Goal: Download file/media

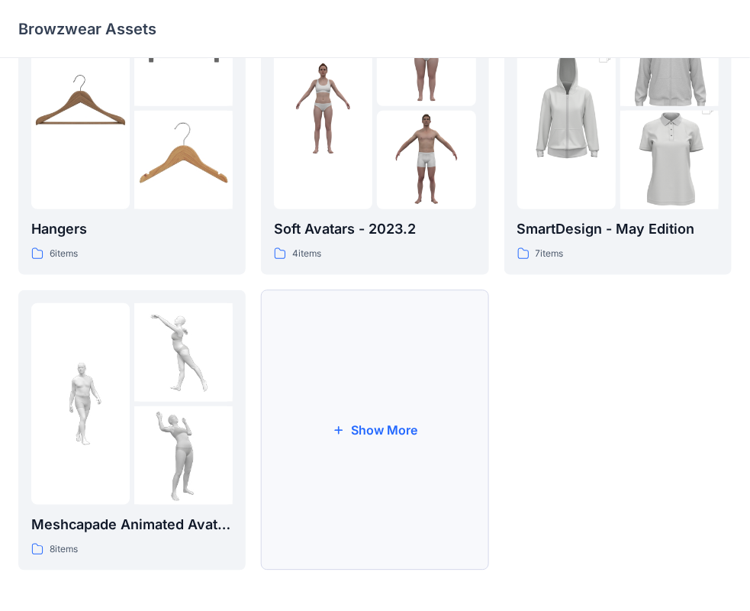
scroll to position [379, 0]
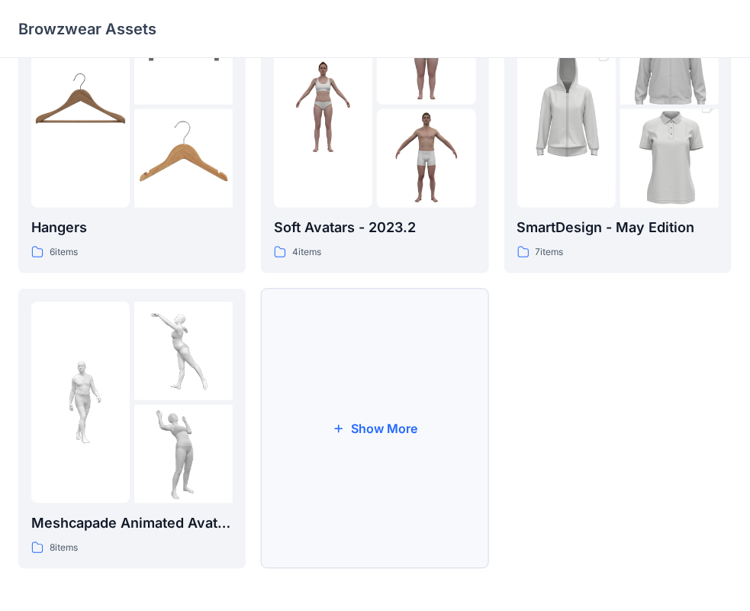
click at [394, 458] on button "Show More" at bounding box center [374, 429] width 227 height 280
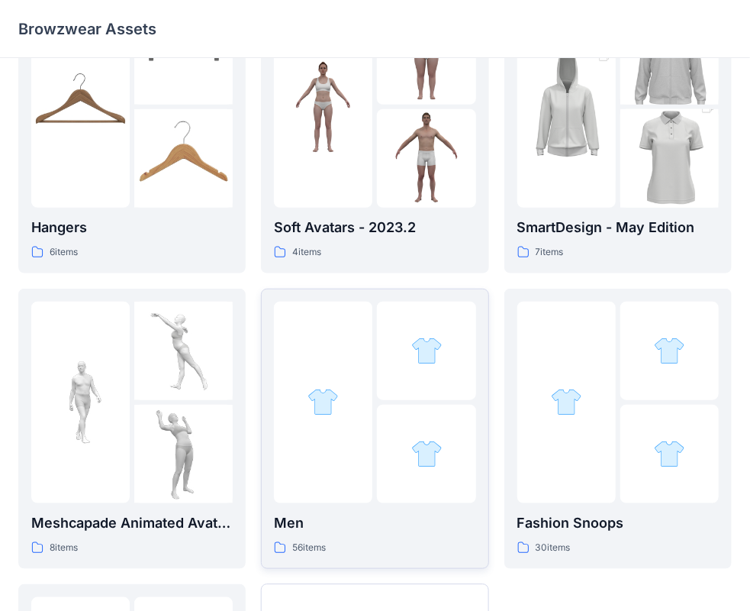
scroll to position [608, 0]
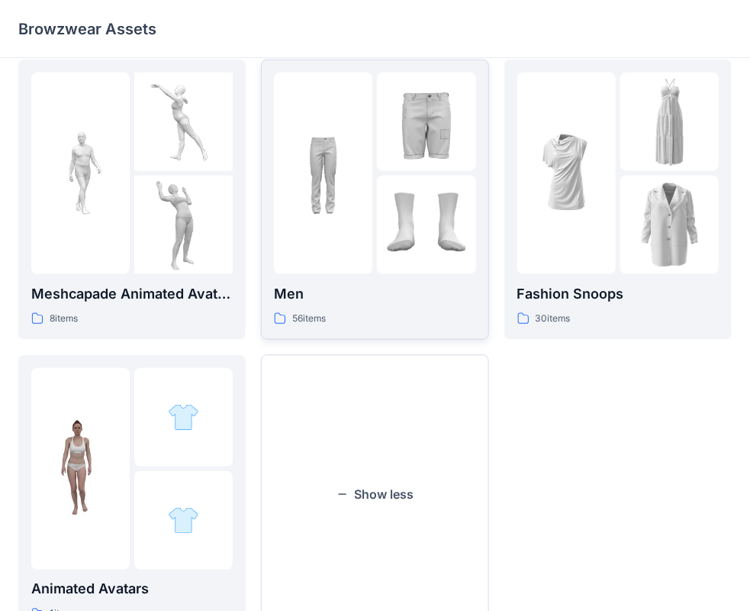
click at [367, 301] on p "Men" at bounding box center [375, 293] width 202 height 21
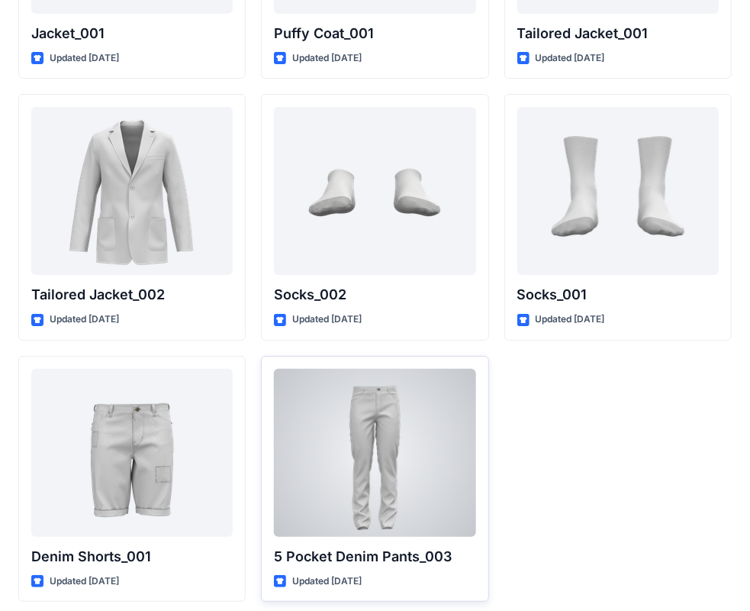
scroll to position [4351, 0]
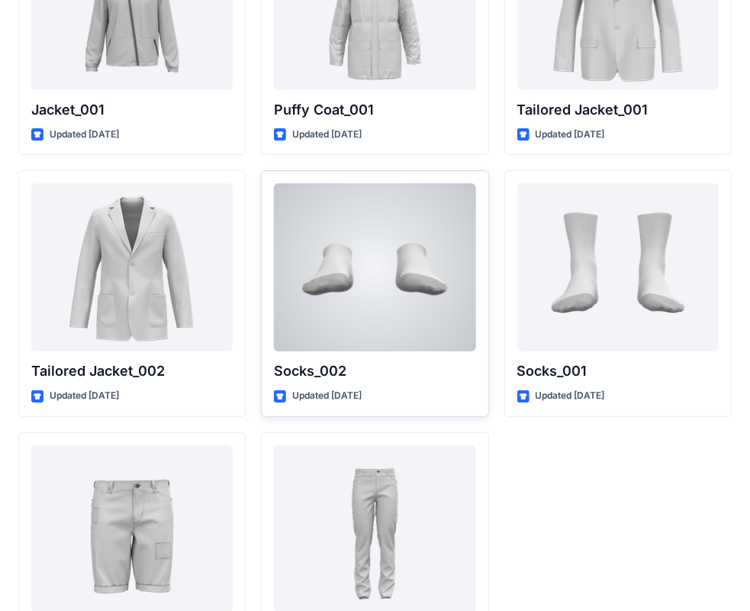
click at [368, 316] on div at bounding box center [375, 267] width 202 height 168
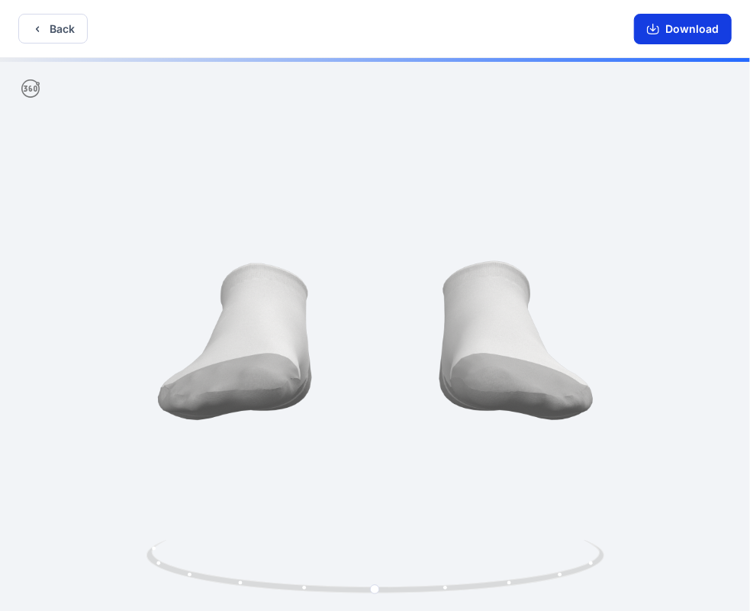
click at [692, 31] on button "Download" at bounding box center [683, 29] width 98 height 31
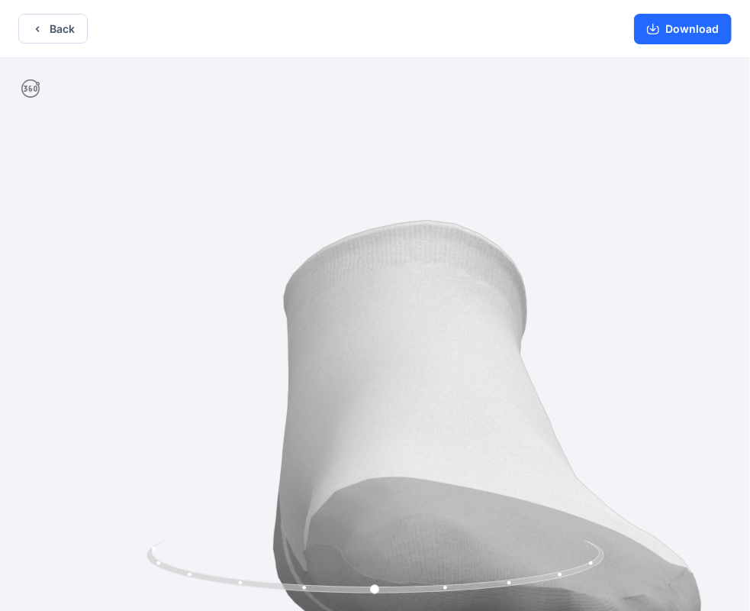
drag, startPoint x: 437, startPoint y: 272, endPoint x: 147, endPoint y: 363, distance: 304.2
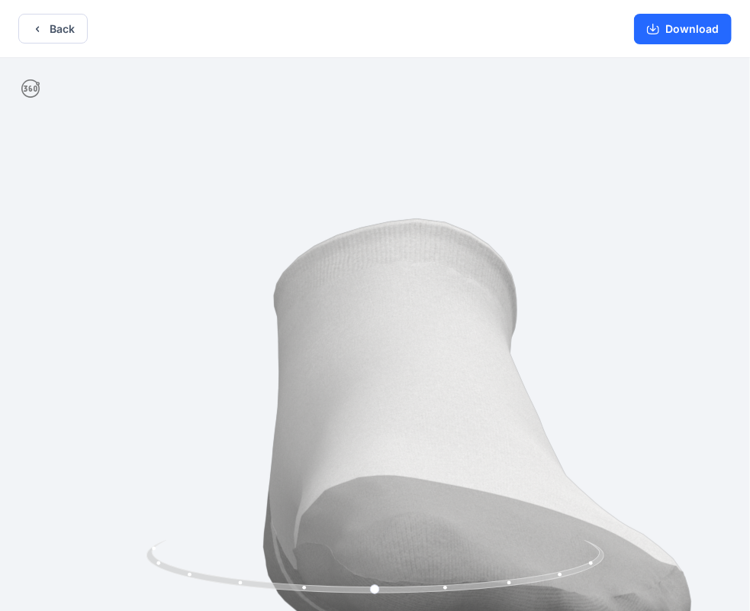
drag, startPoint x: 508, startPoint y: 486, endPoint x: 486, endPoint y: 286, distance: 201.3
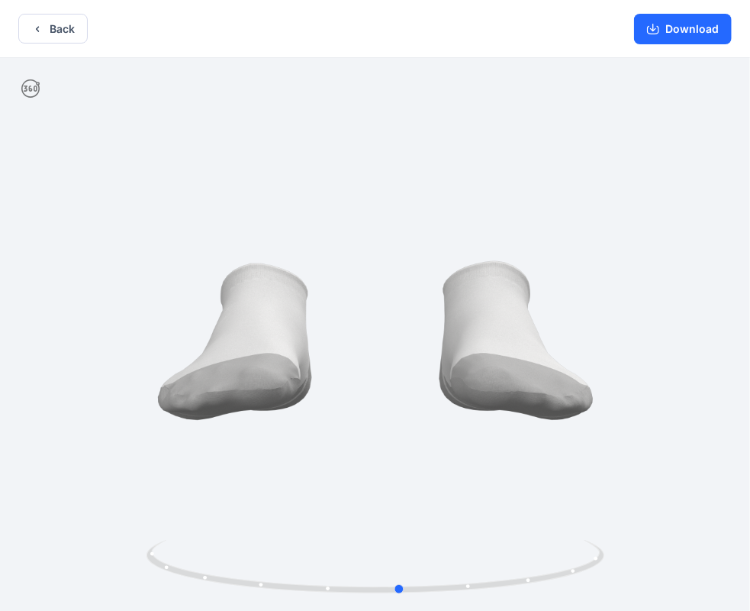
drag, startPoint x: 406, startPoint y: 392, endPoint x: 440, endPoint y: 351, distance: 53.2
click at [687, 28] on button "Download" at bounding box center [683, 29] width 98 height 31
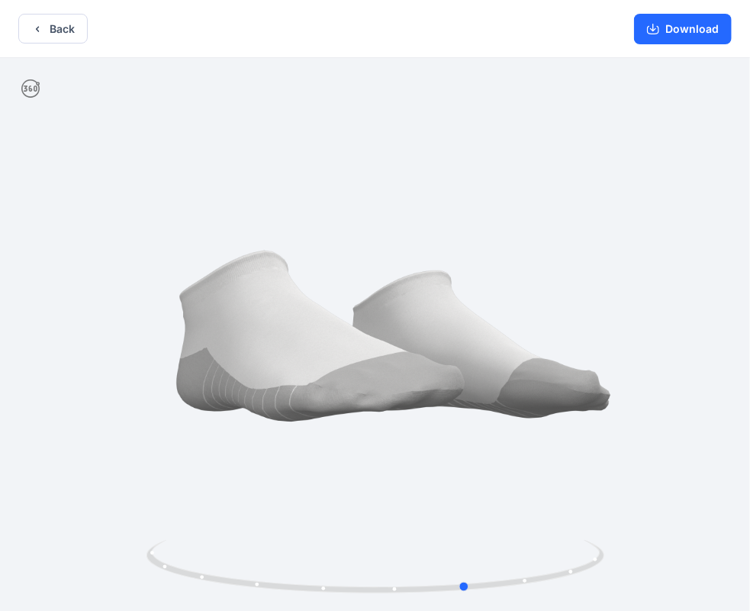
drag, startPoint x: 563, startPoint y: 290, endPoint x: 174, endPoint y: 331, distance: 391.4
